Goal: Transaction & Acquisition: Purchase product/service

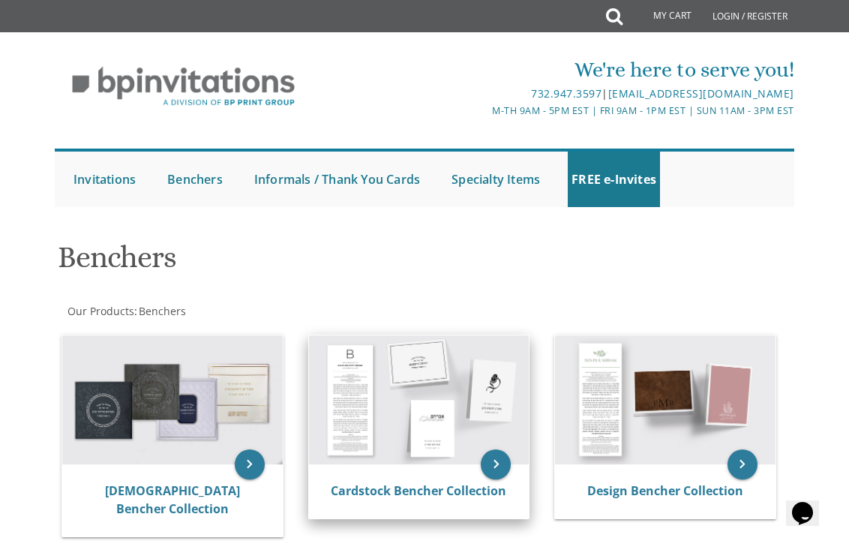
click at [465, 417] on img at bounding box center [419, 399] width 220 height 129
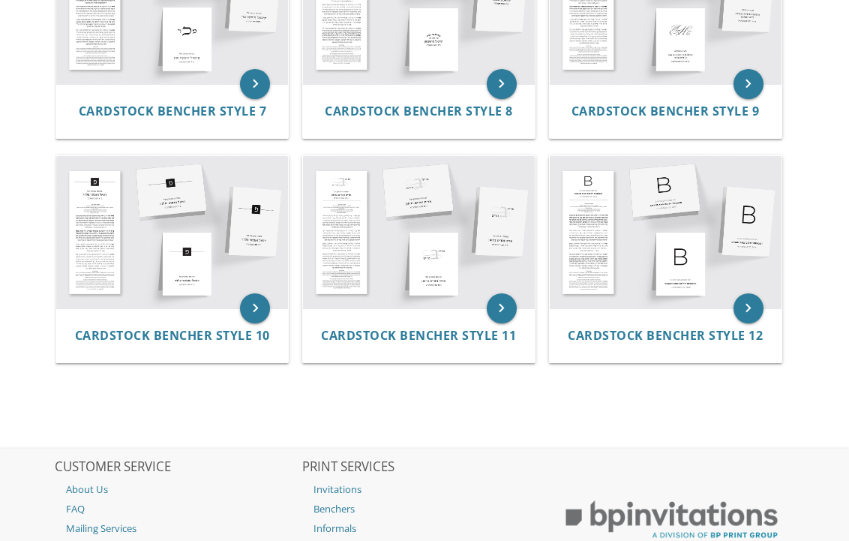
scroll to position [919, 0]
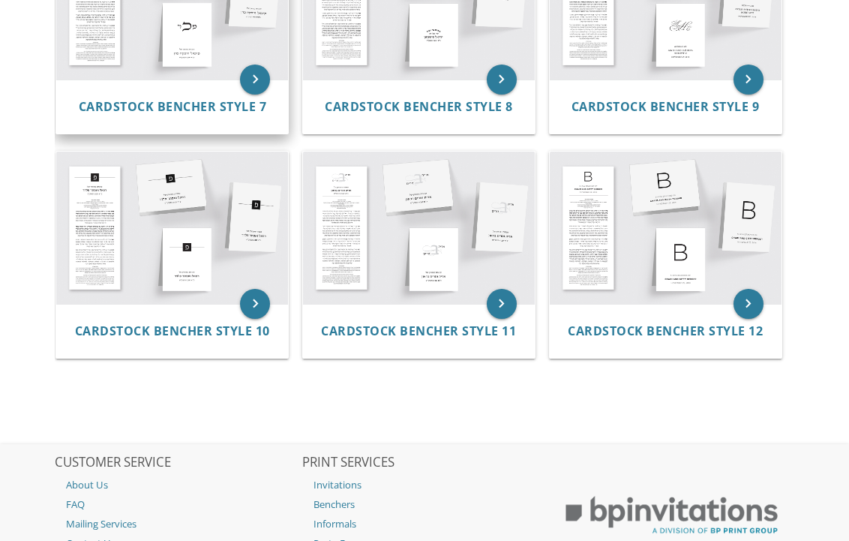
click at [204, 71] on img at bounding box center [172, 3] width 232 height 152
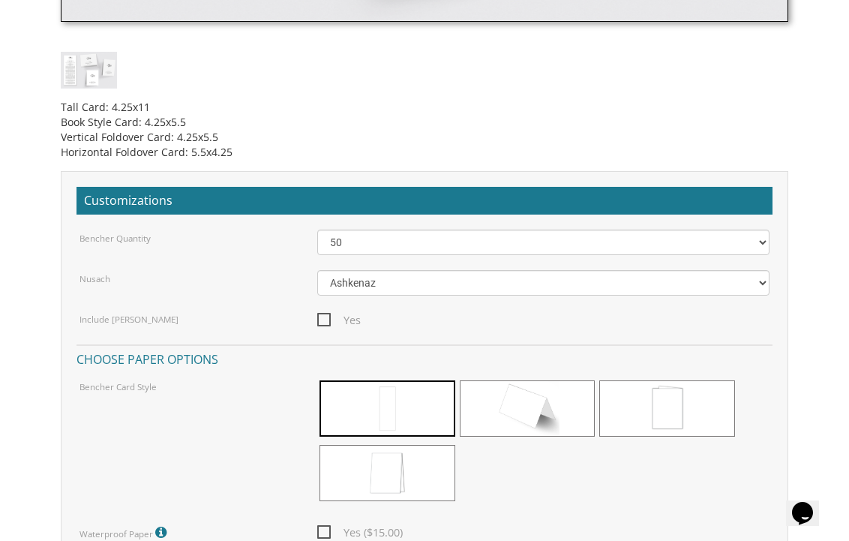
scroll to position [970, 0]
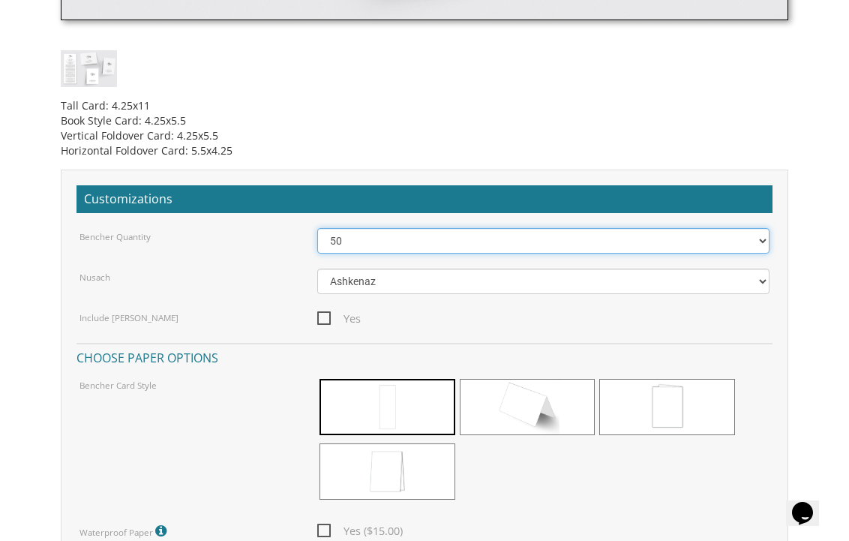
select select "125"
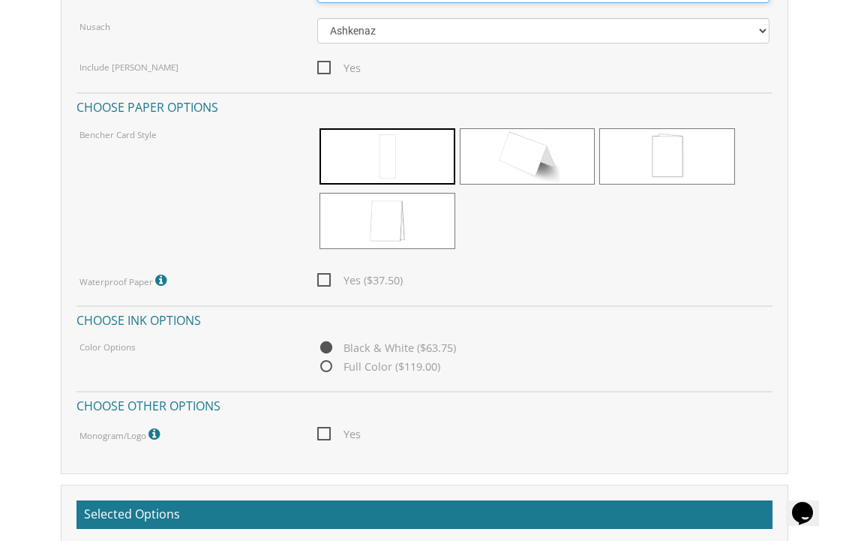
scroll to position [1225, 0]
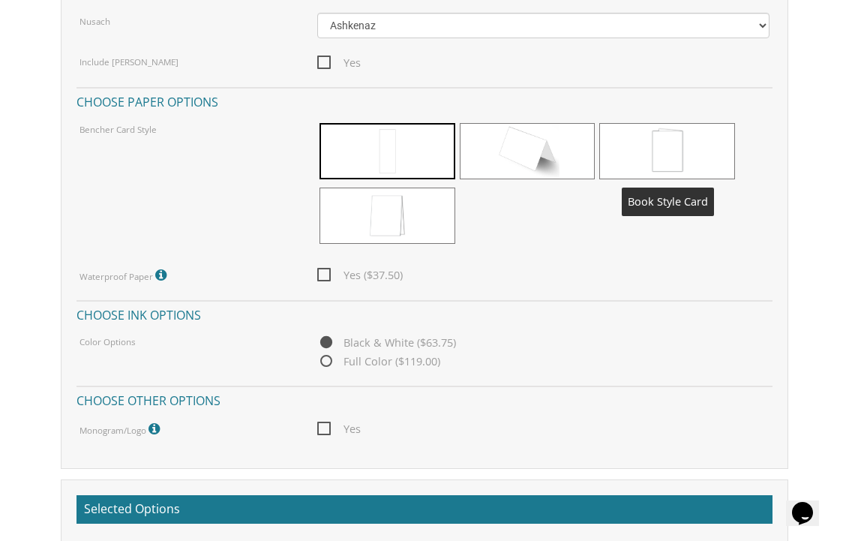
click at [703, 157] on span at bounding box center [667, 151] width 136 height 56
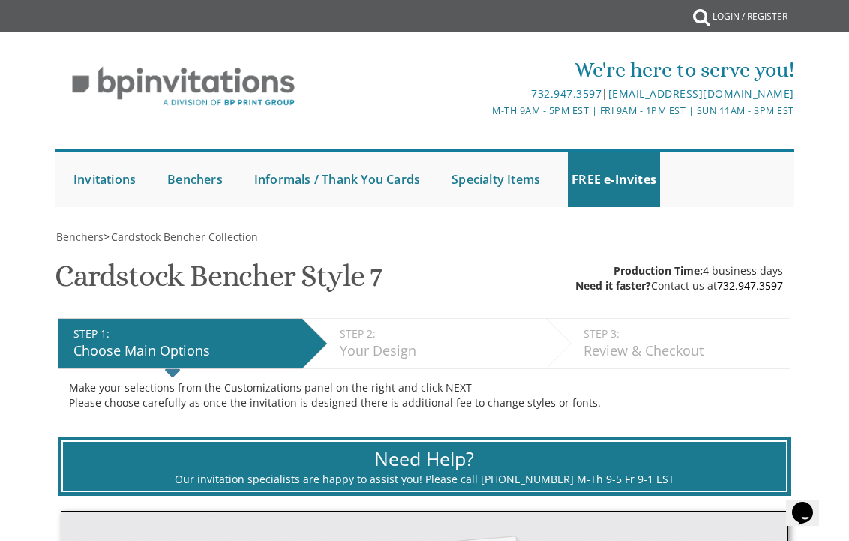
scroll to position [0, 0]
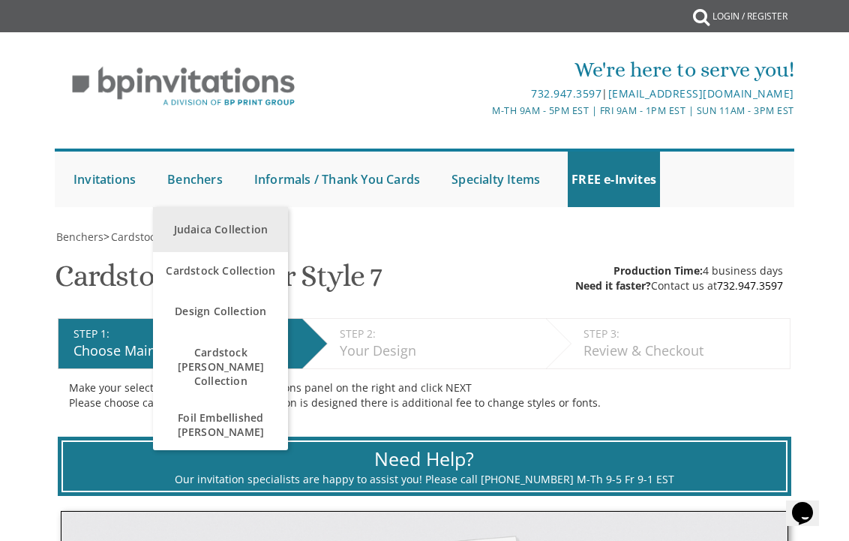
click at [208, 235] on link "Judaica Collection" at bounding box center [220, 229] width 135 height 45
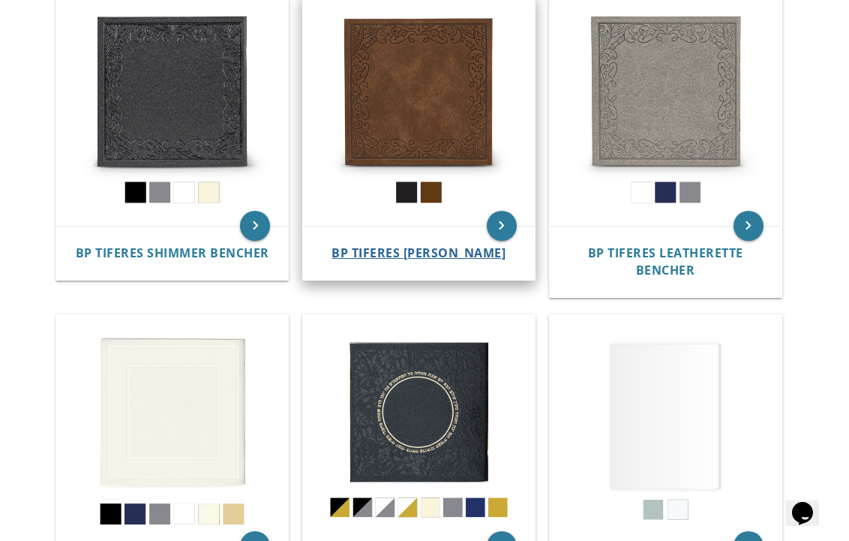
scroll to position [441, 0]
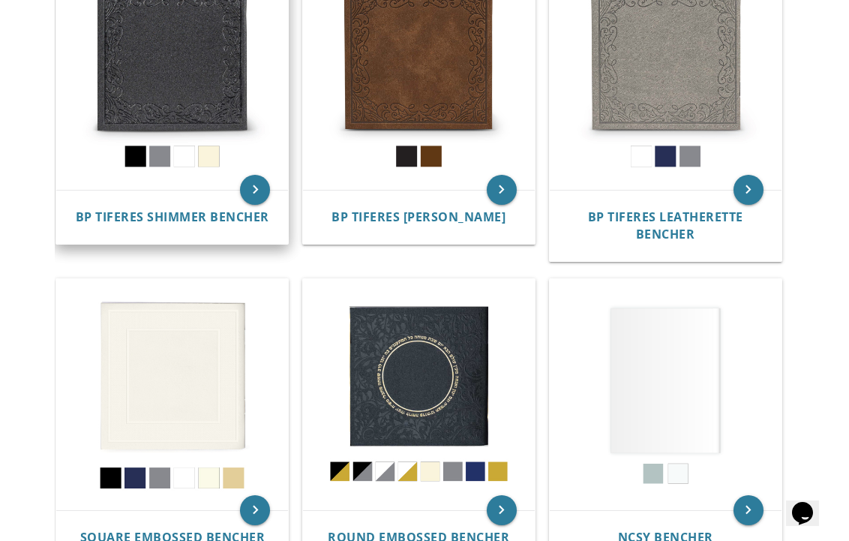
click at [153, 127] on img at bounding box center [172, 74] width 232 height 232
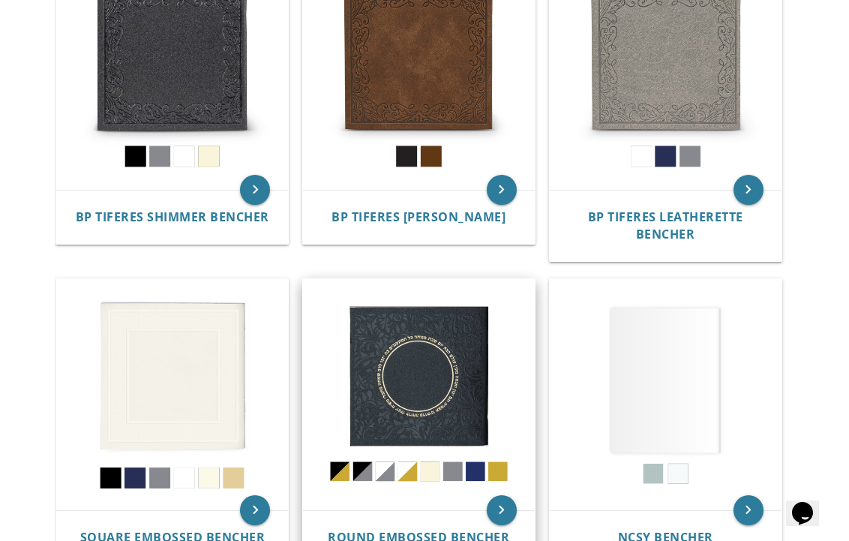
click at [437, 415] on img at bounding box center [419, 395] width 232 height 232
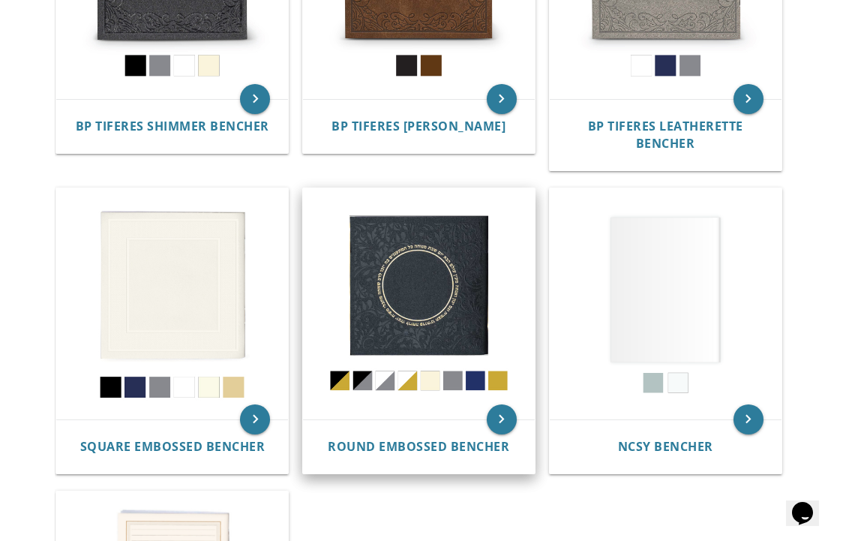
scroll to position [563, 0]
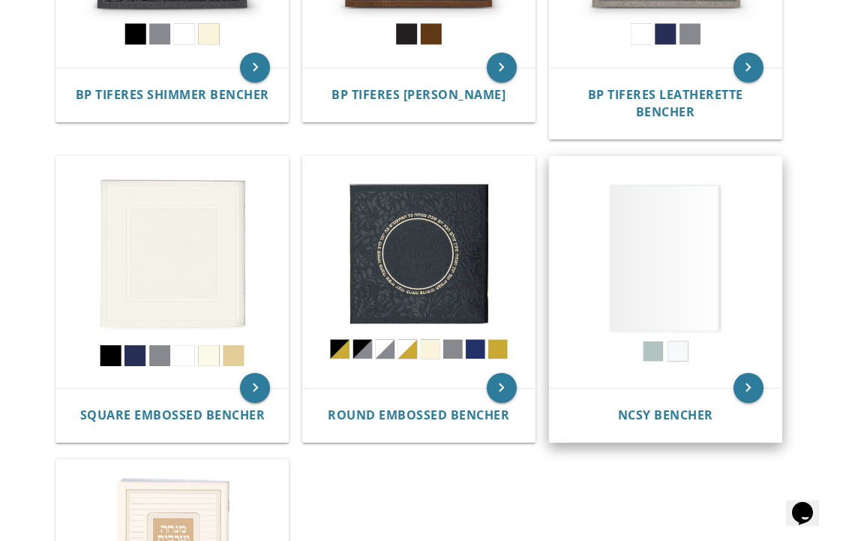
click at [762, 239] on img at bounding box center [666, 273] width 232 height 232
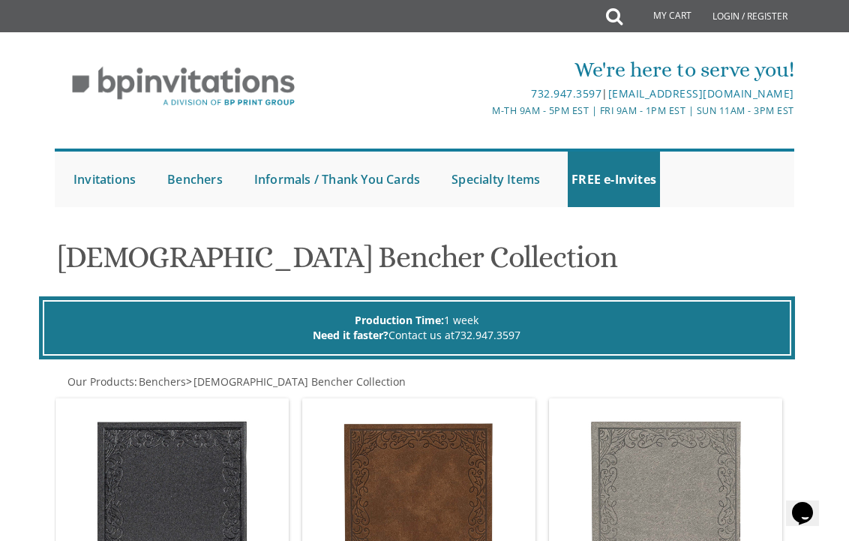
scroll to position [0, 0]
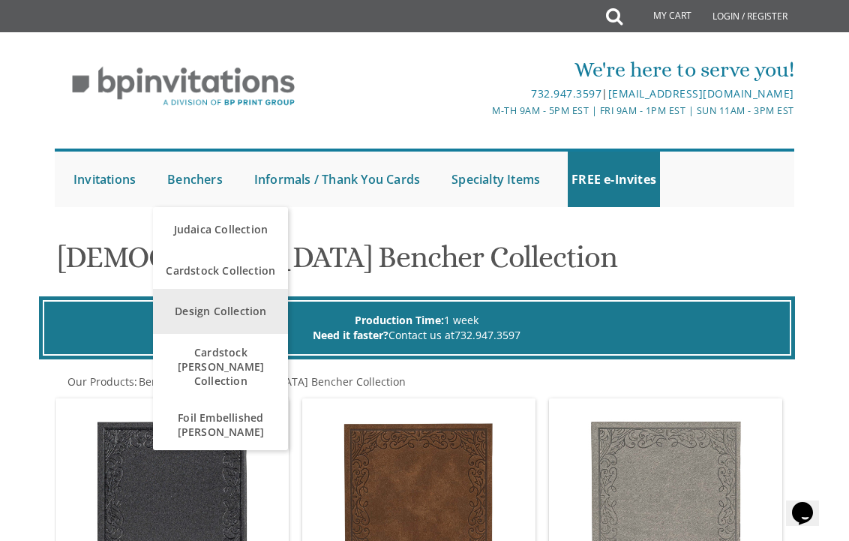
click at [232, 309] on link "Design Collection" at bounding box center [220, 311] width 135 height 45
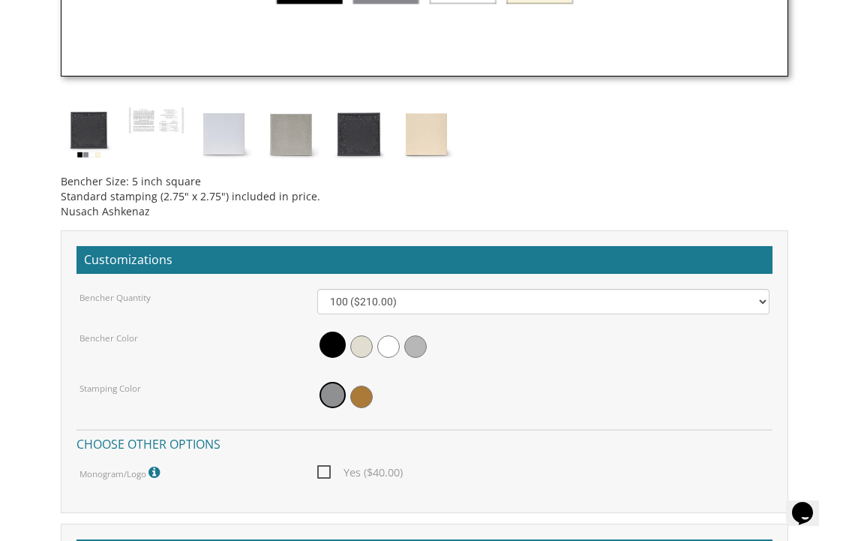
scroll to position [1274, 0]
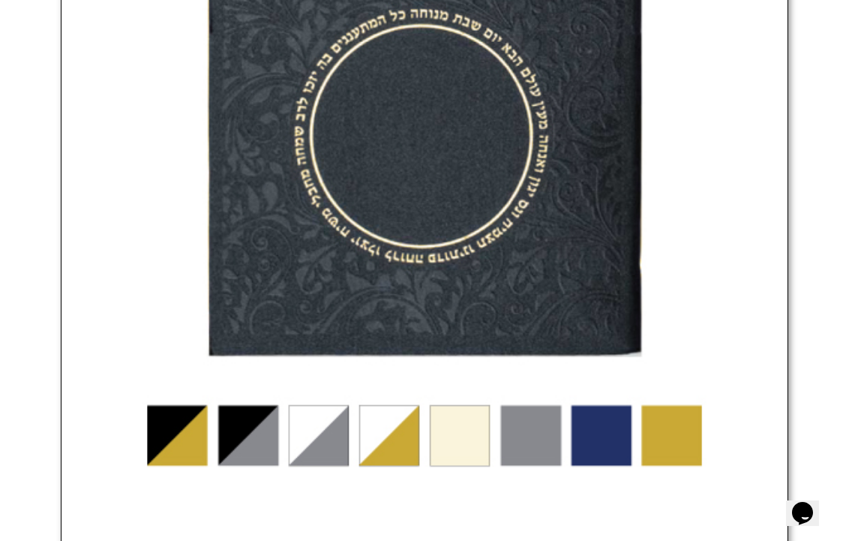
scroll to position [511, 0]
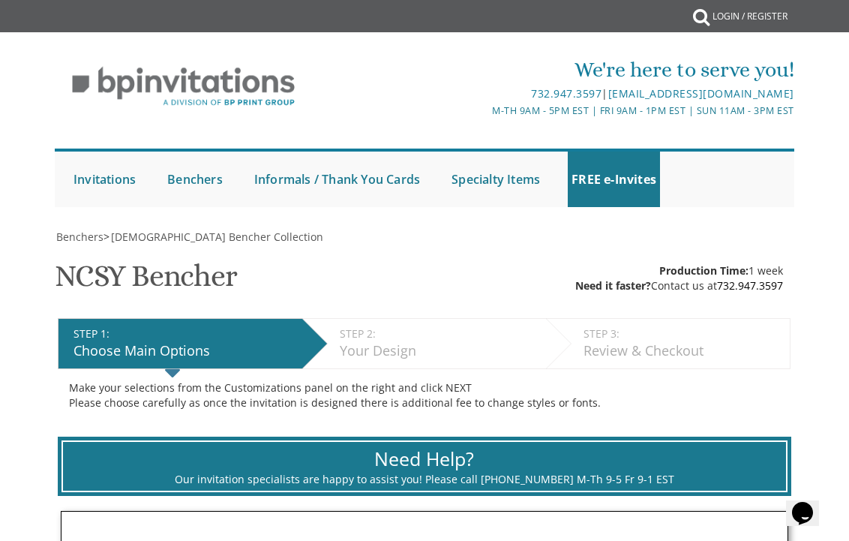
click at [668, 270] on span "Production Time:" at bounding box center [703, 270] width 89 height 14
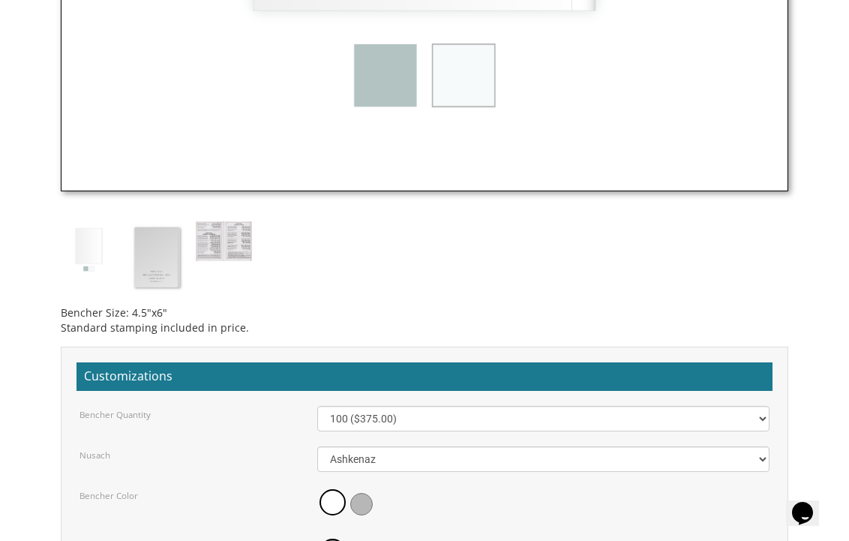
scroll to position [1058, 0]
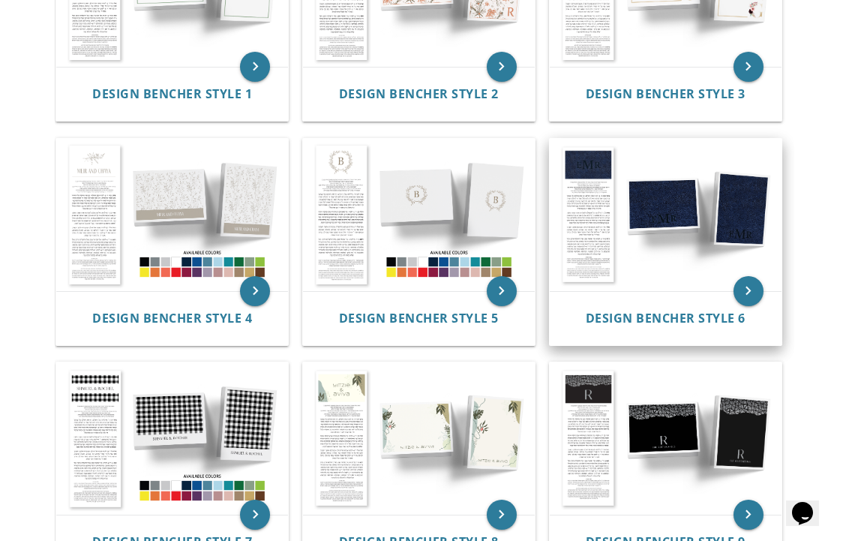
scroll to position [487, 0]
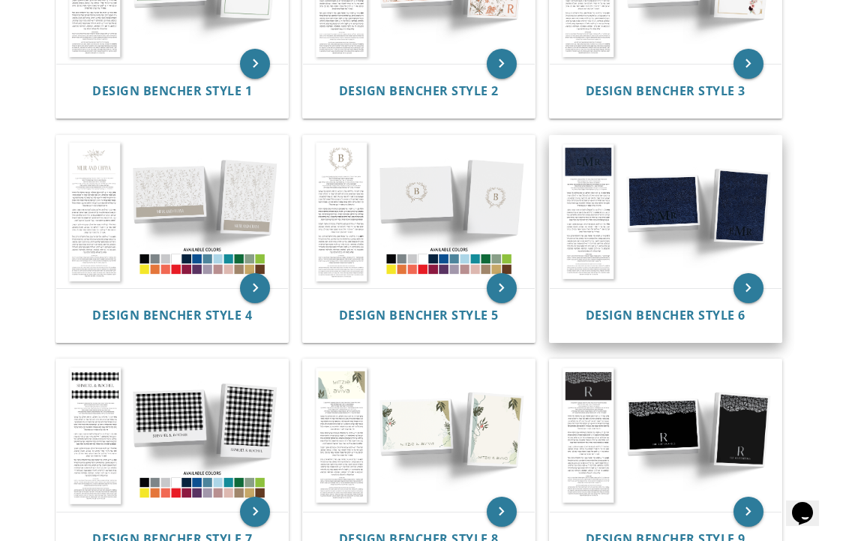
click at [718, 194] on img at bounding box center [666, 212] width 232 height 152
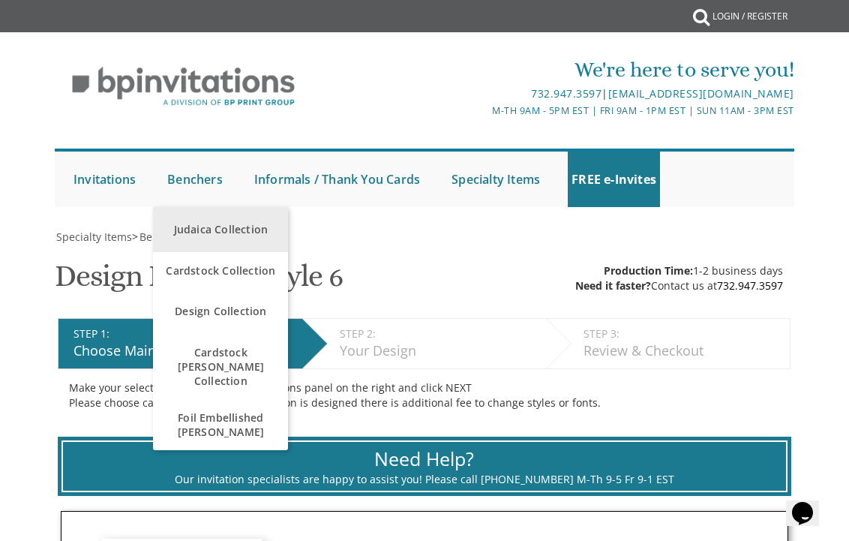
click at [218, 220] on link "Judaica Collection" at bounding box center [220, 229] width 135 height 45
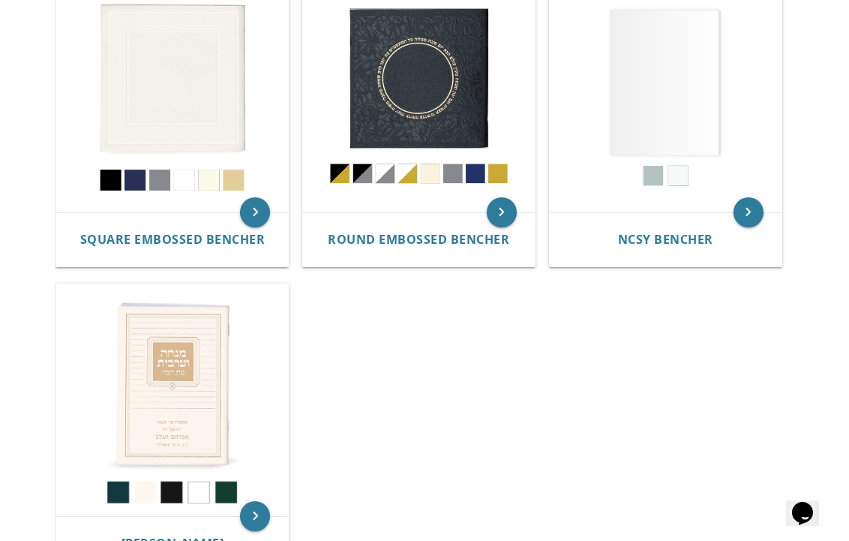
scroll to position [742, 0]
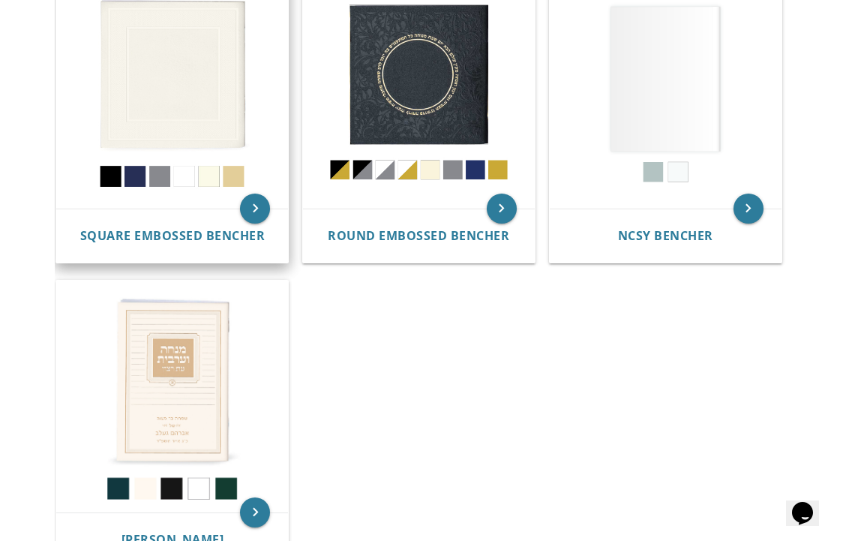
click at [220, 96] on img at bounding box center [172, 94] width 232 height 232
